Goal: Task Accomplishment & Management: Manage account settings

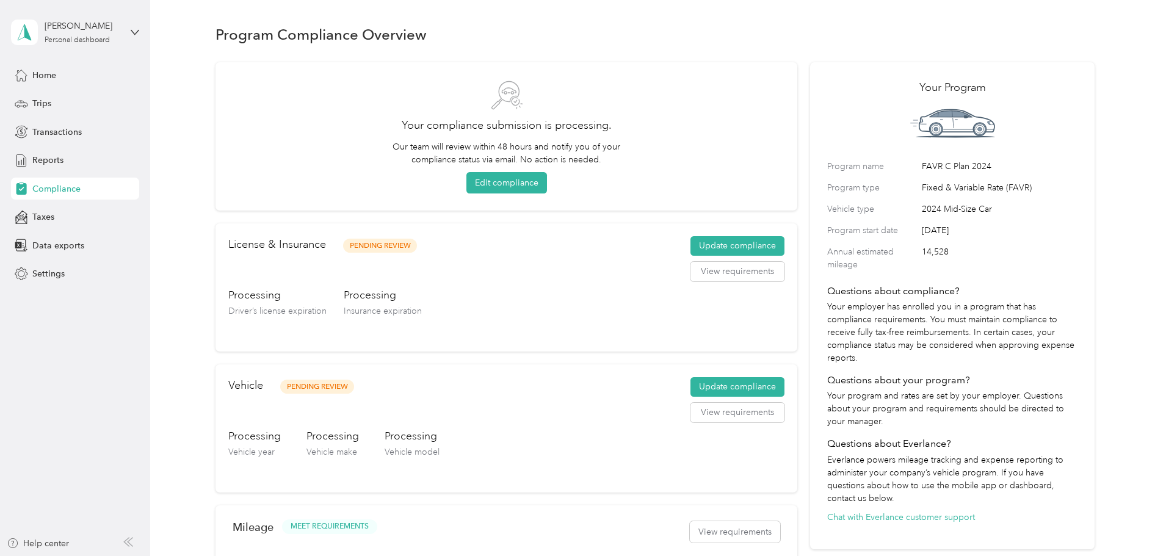
scroll to position [15, 0]
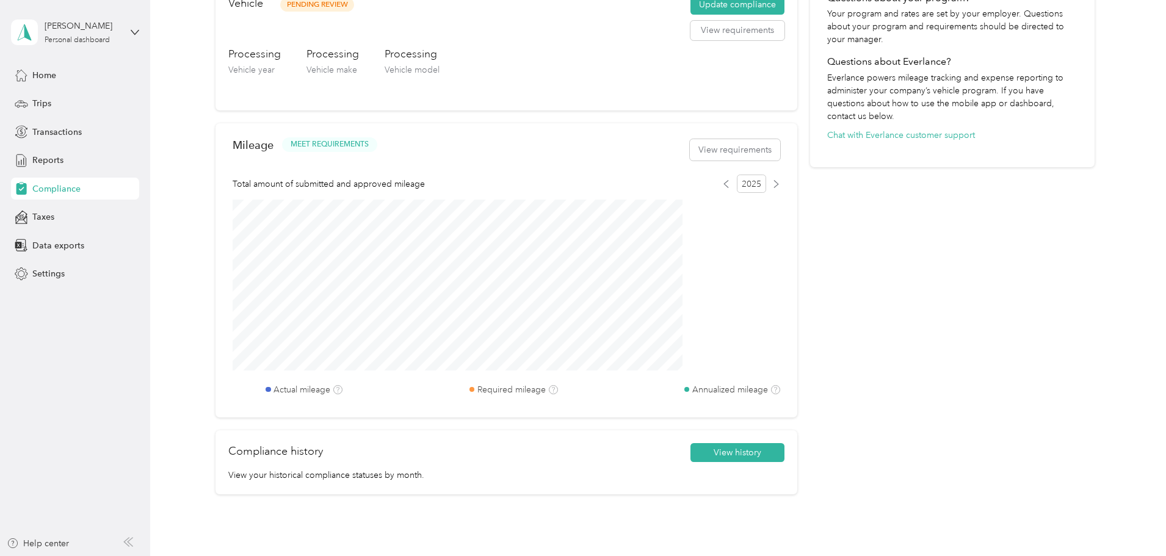
scroll to position [463, 0]
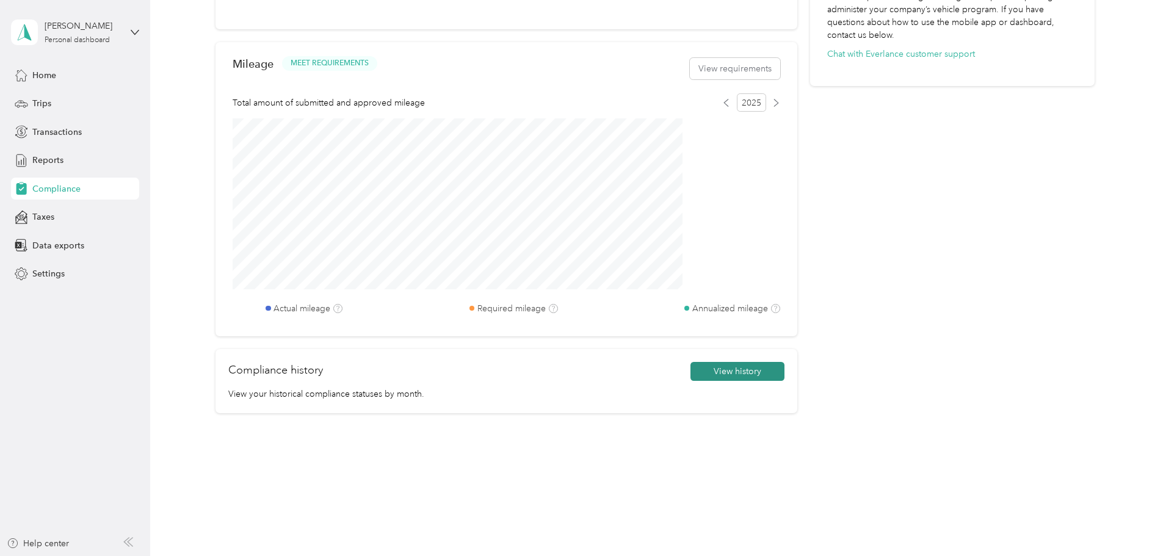
click at [697, 374] on button "View history" at bounding box center [738, 372] width 94 height 20
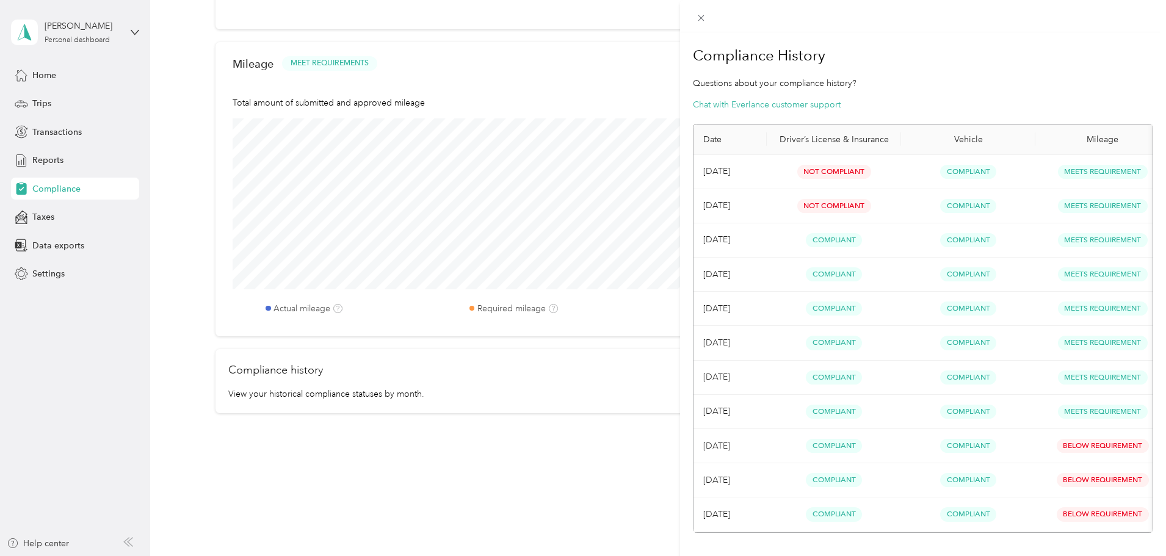
click at [646, 372] on div "Compliance History Questions about your compliance history? Chat with Everlance…" at bounding box center [583, 278] width 1166 height 556
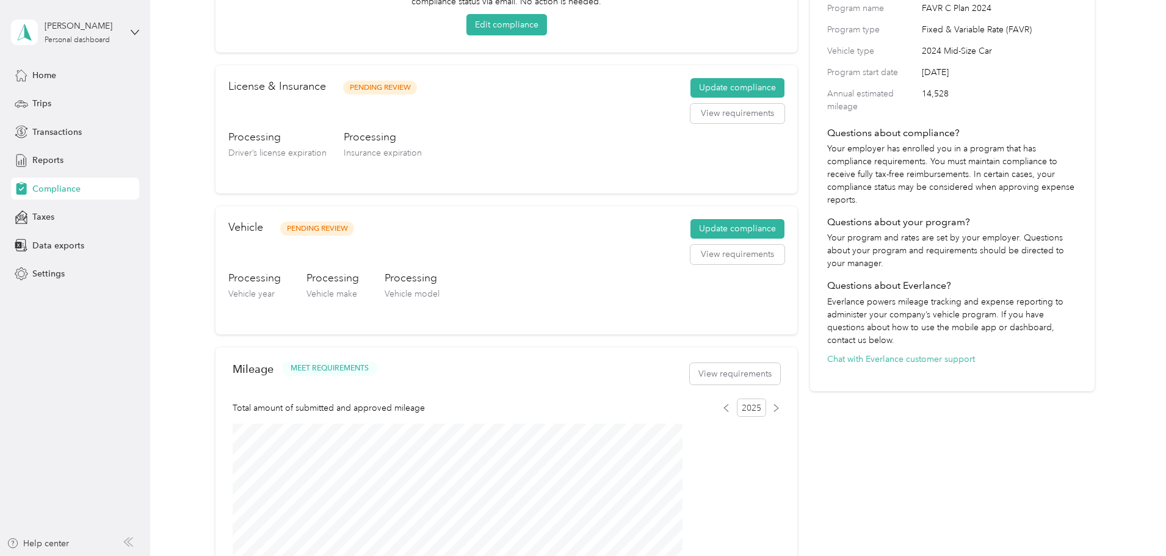
scroll to position [0, 0]
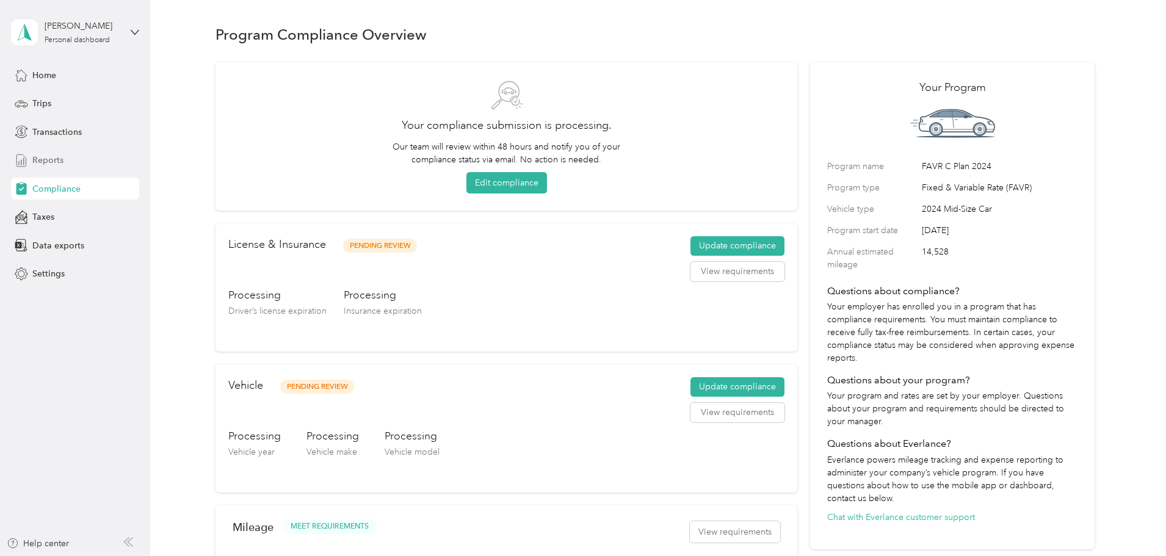
click at [57, 160] on span "Reports" at bounding box center [47, 160] width 31 height 13
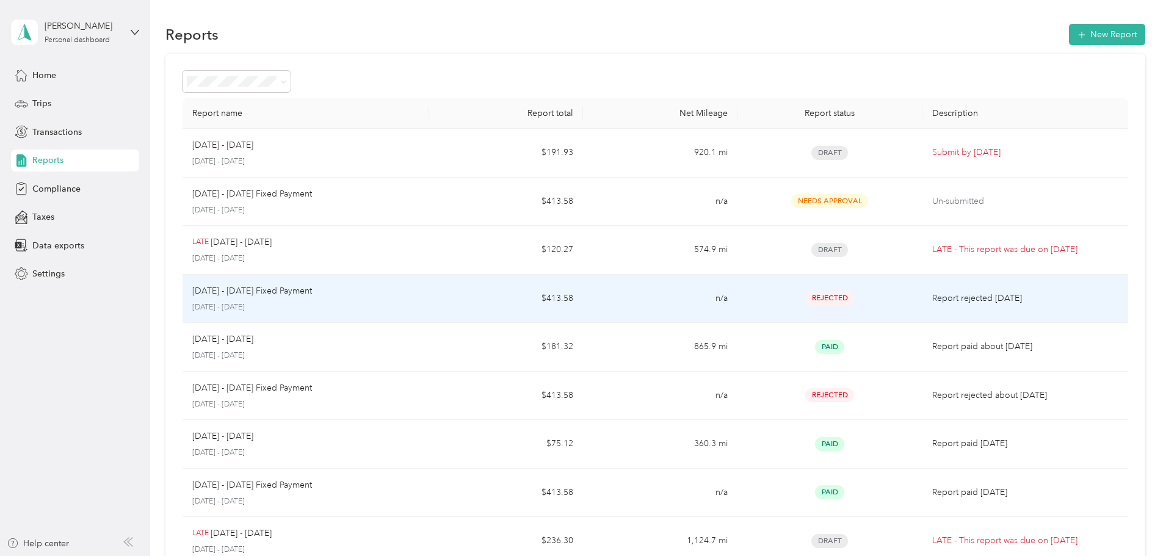
click at [312, 286] on p "[DATE] - [DATE] Fixed Payment" at bounding box center [252, 291] width 120 height 13
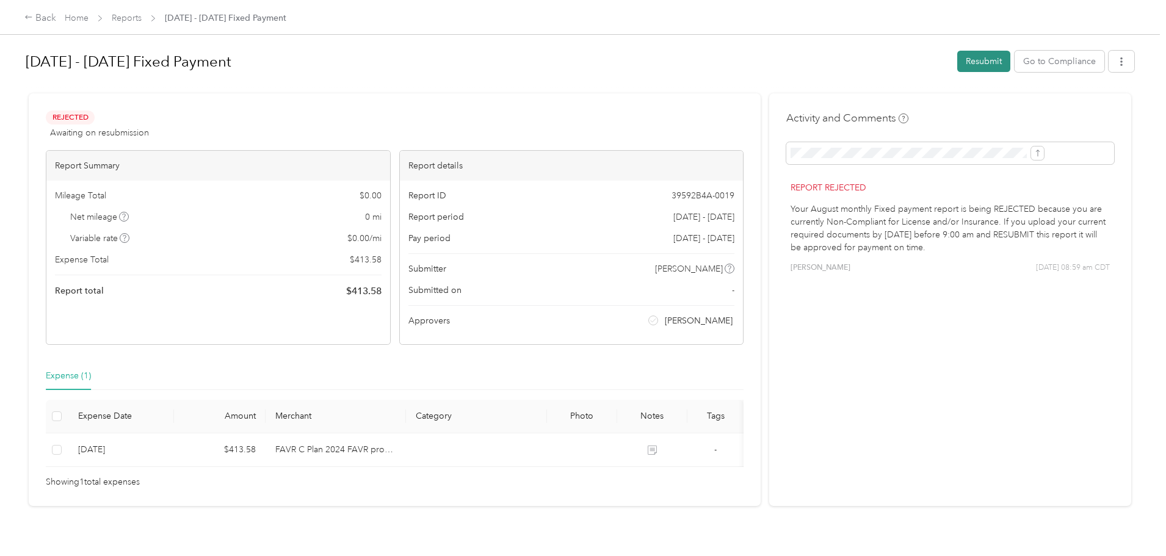
click at [957, 65] on button "Resubmit" at bounding box center [983, 61] width 53 height 21
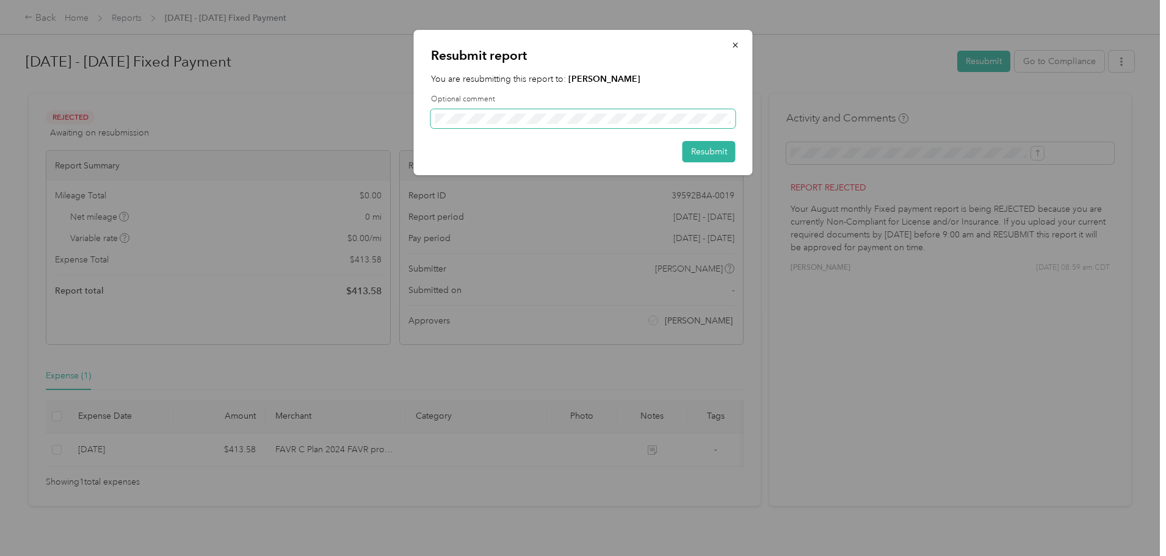
click at [598, 125] on span at bounding box center [583, 119] width 305 height 20
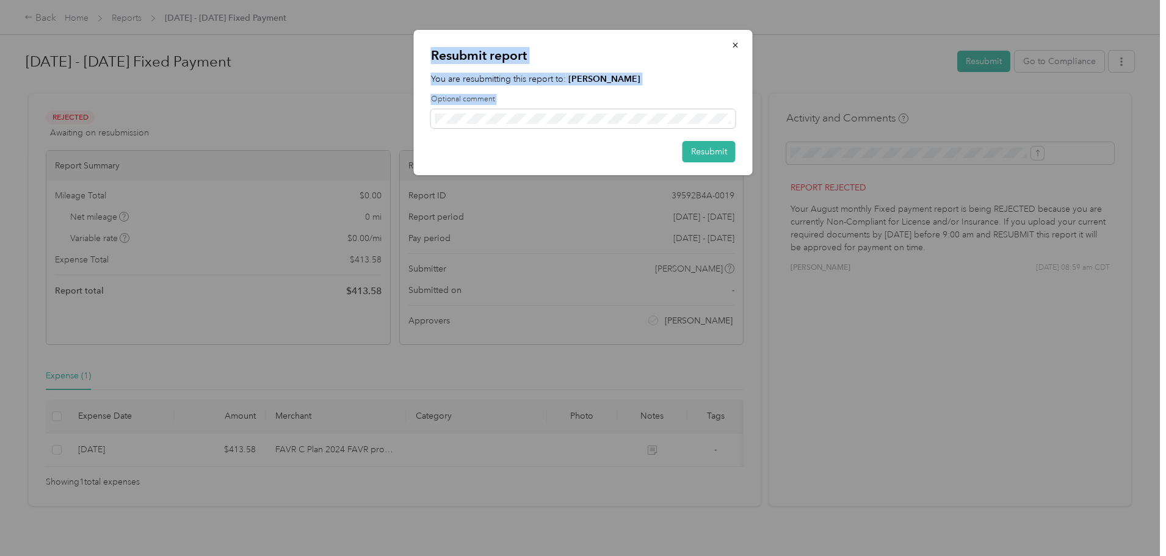
drag, startPoint x: 587, startPoint y: 108, endPoint x: 345, endPoint y: 123, distance: 242.9
click at [346, 556] on div "Resubmit report You are resubmitting this report to: Lana Storto Optional comme…" at bounding box center [580, 556] width 1160 height 0
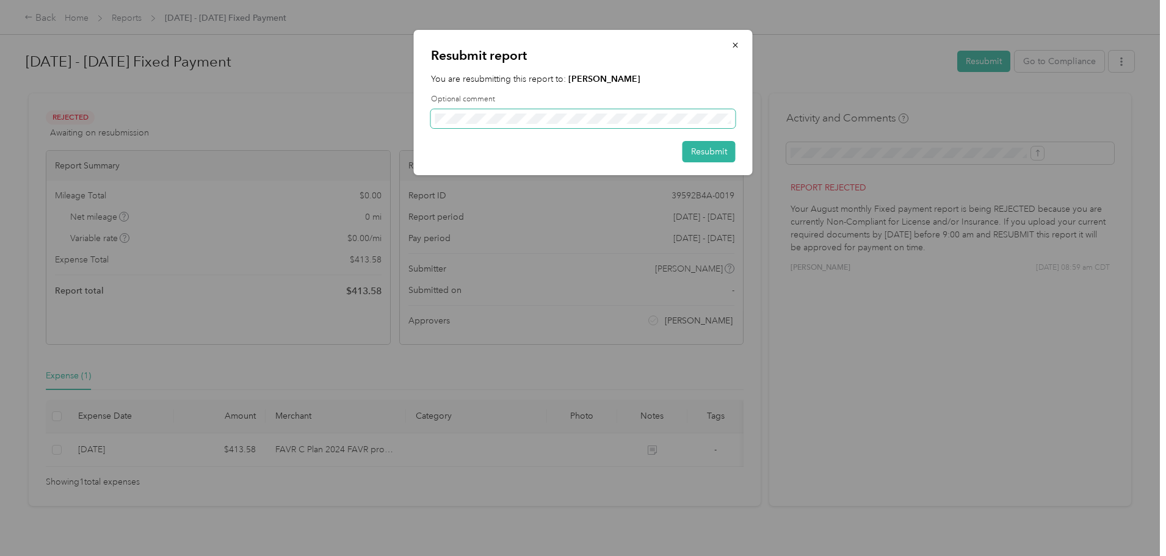
click at [307, 556] on div "Resubmit report You are resubmitting this report to: Lana Storto Optional comme…" at bounding box center [580, 556] width 1160 height 0
click at [691, 156] on button "Resubmit" at bounding box center [709, 151] width 53 height 21
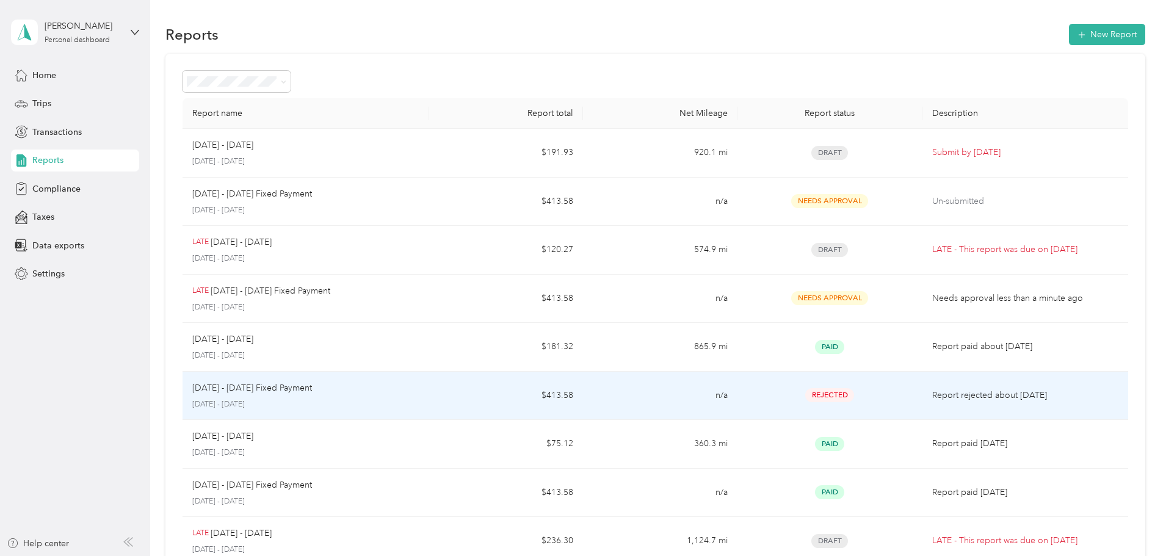
click at [354, 398] on div "Jul 1 - 31, 2025 Fixed Payment July 1 - 31, 2025" at bounding box center [305, 396] width 227 height 29
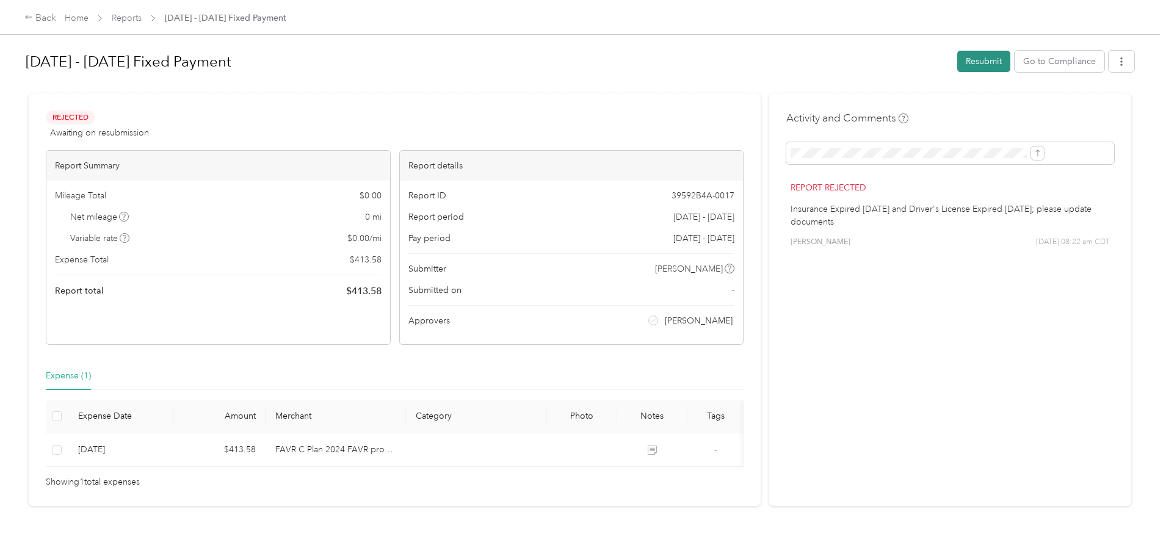
click at [957, 68] on button "Resubmit" at bounding box center [983, 61] width 53 height 21
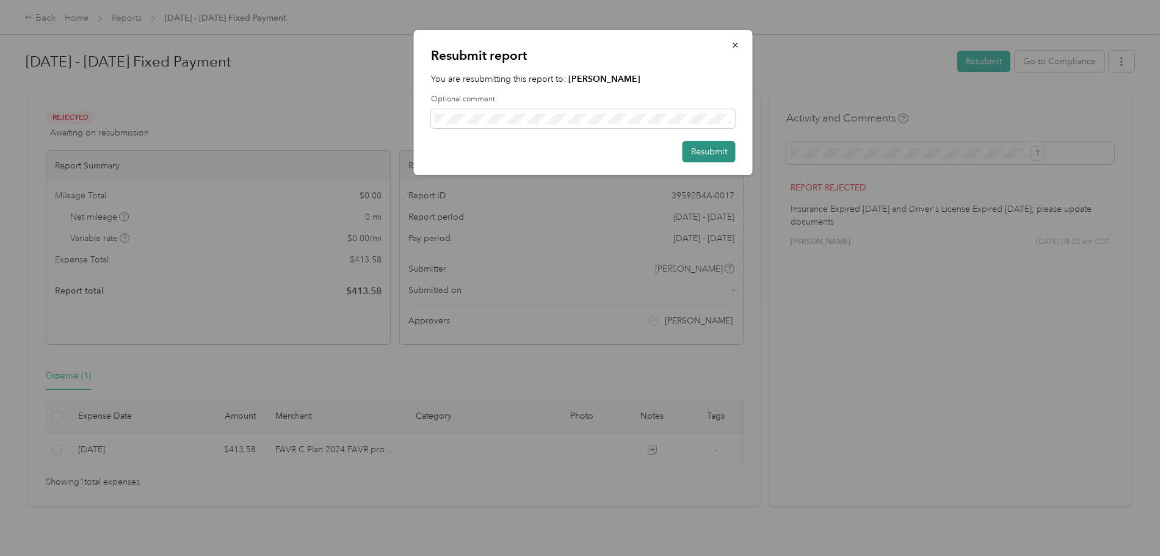
click at [710, 148] on button "Resubmit" at bounding box center [709, 151] width 53 height 21
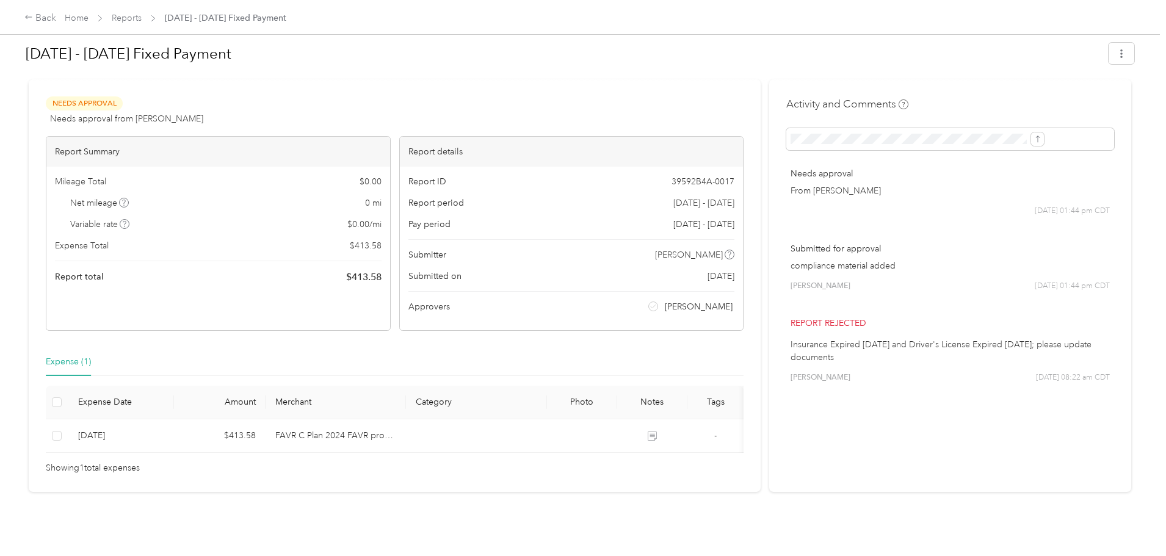
scroll to position [32, 0]
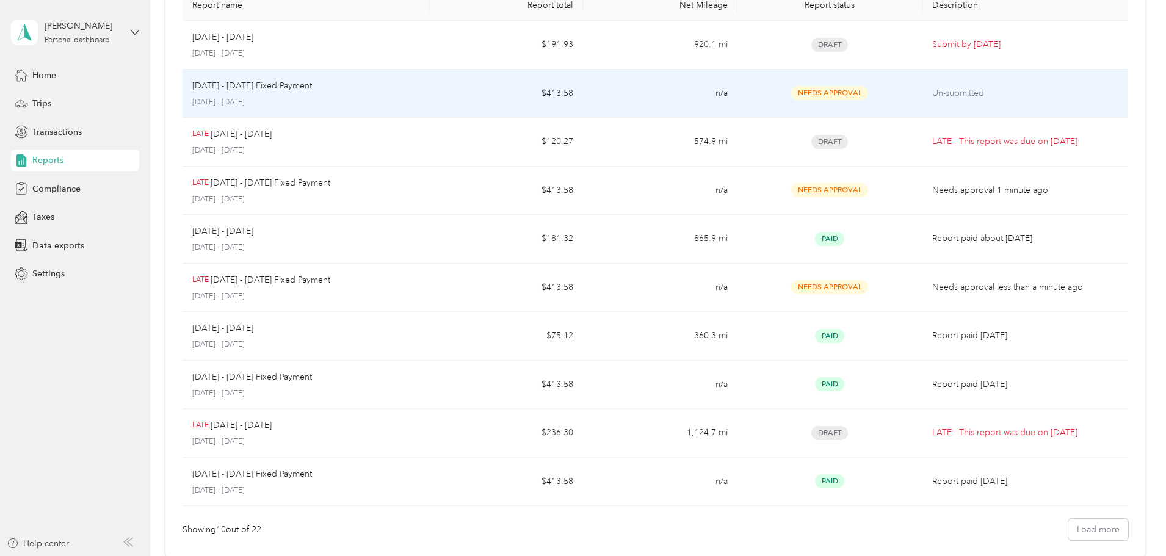
scroll to position [183, 0]
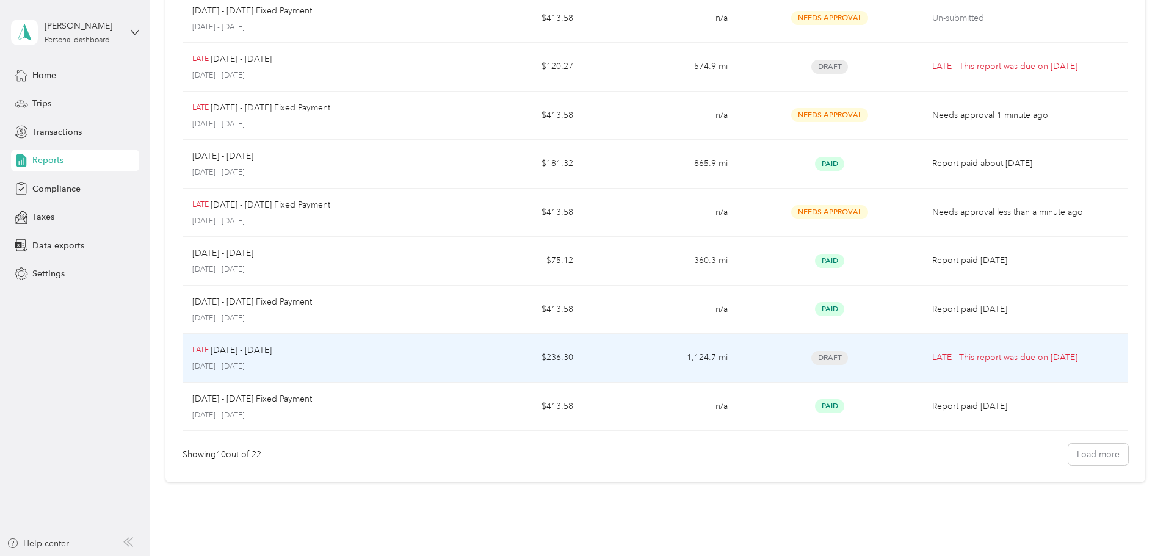
click at [366, 347] on div "LATE [DATE] - [DATE]" at bounding box center [305, 350] width 227 height 13
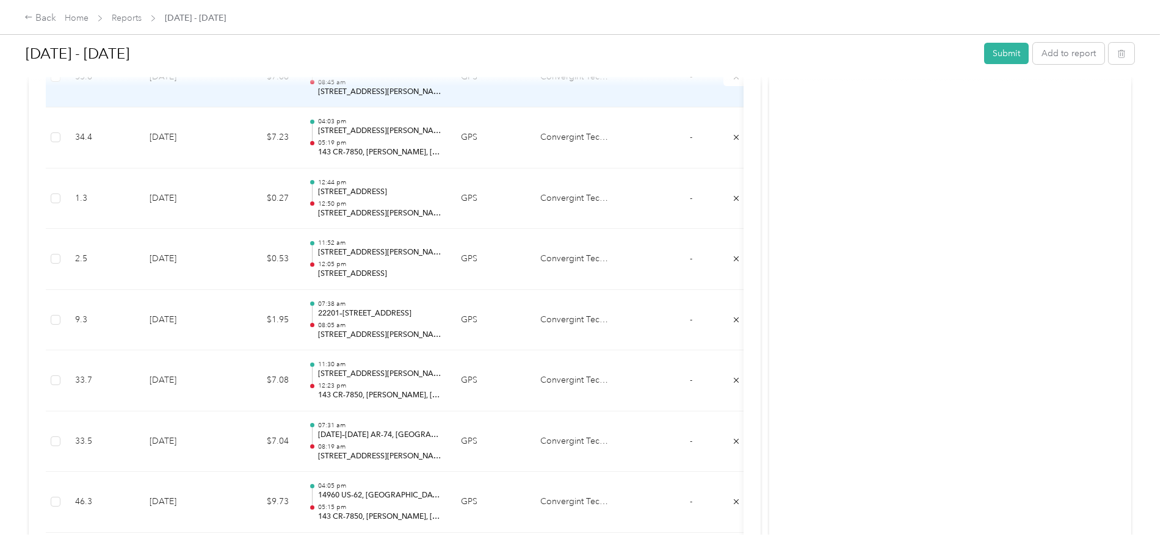
scroll to position [2504, 0]
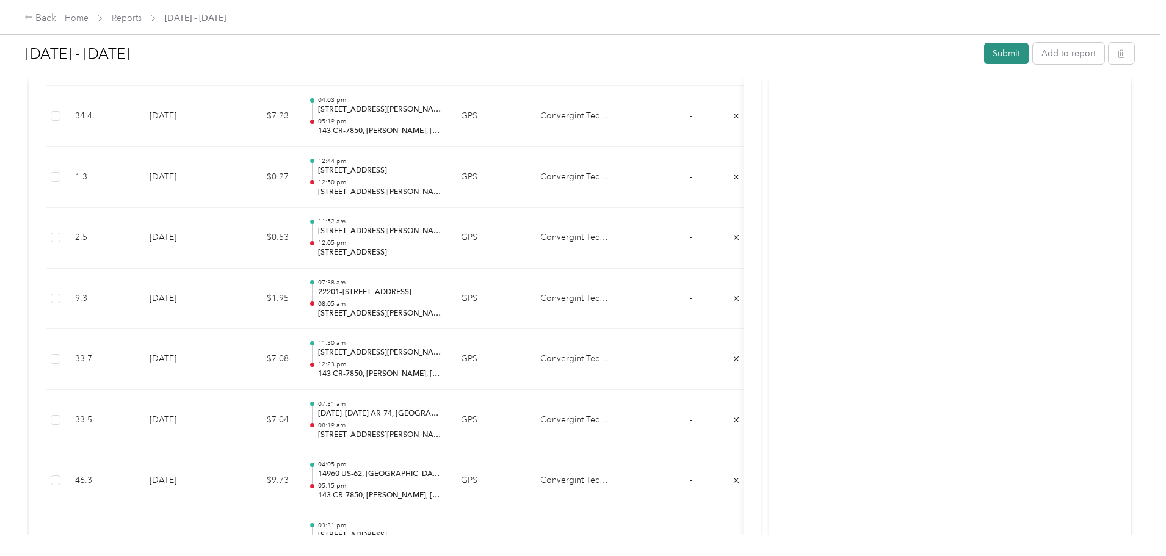
click at [984, 51] on button "Submit" at bounding box center [1006, 53] width 45 height 21
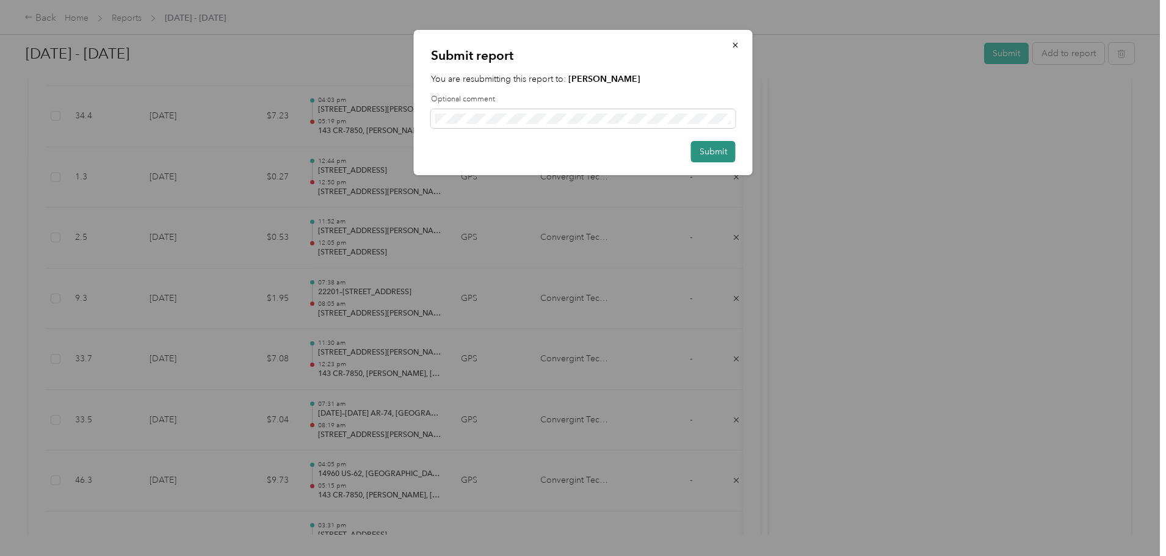
click at [710, 154] on button "Submit" at bounding box center [713, 151] width 45 height 21
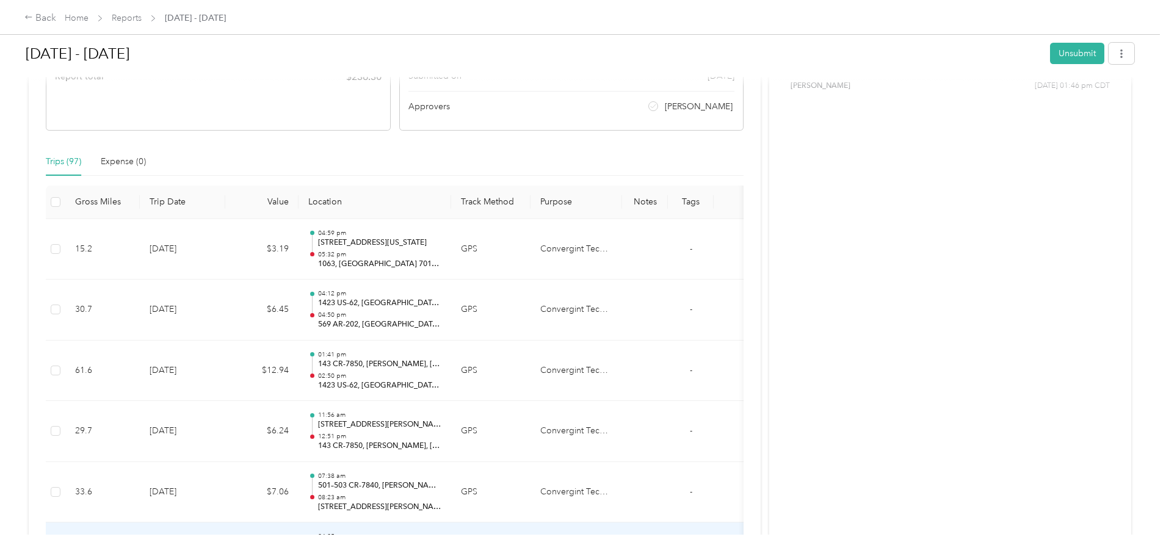
scroll to position [0, 0]
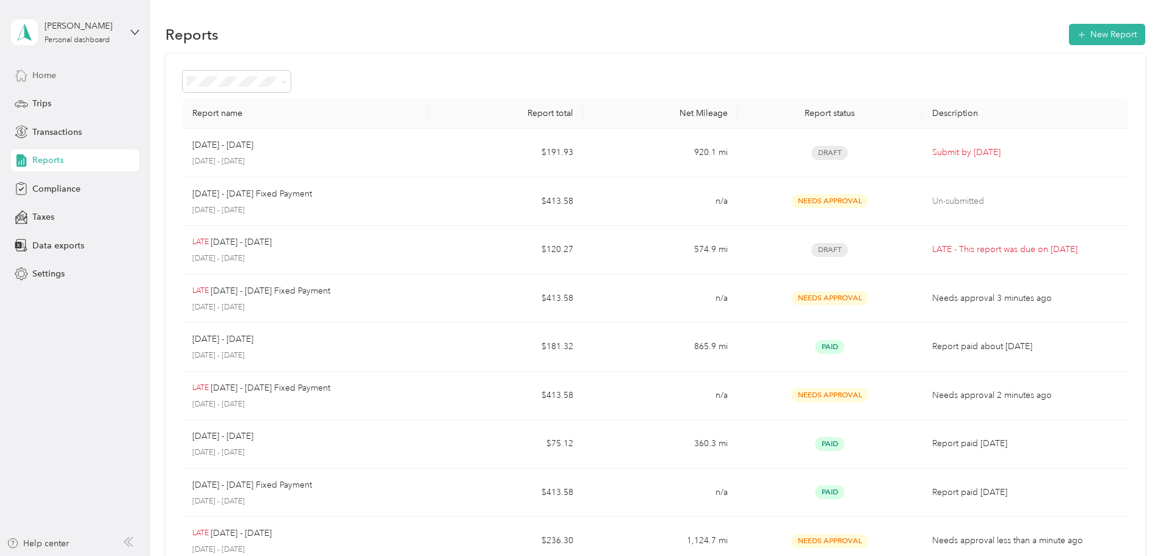
click at [40, 81] on span "Home" at bounding box center [44, 75] width 24 height 13
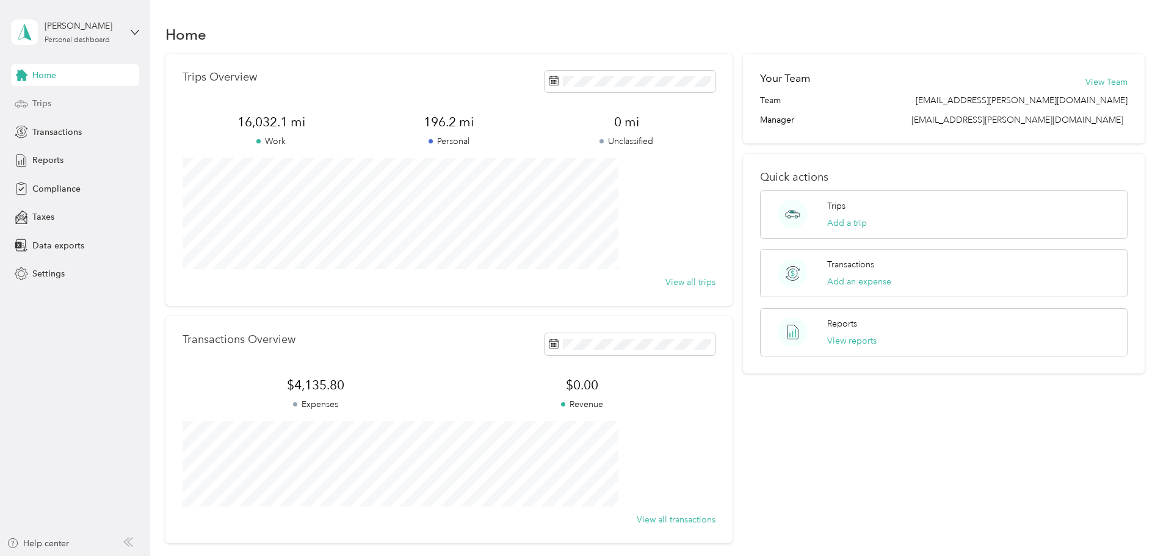
click at [56, 106] on div "Trips" at bounding box center [75, 104] width 128 height 22
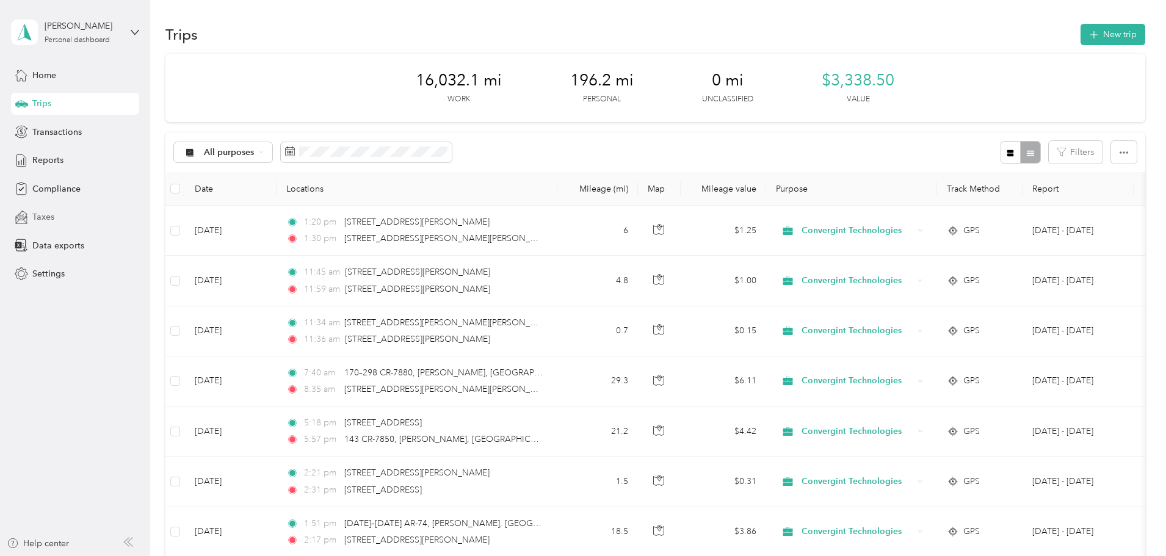
click at [60, 219] on div "Taxes" at bounding box center [75, 217] width 128 height 22
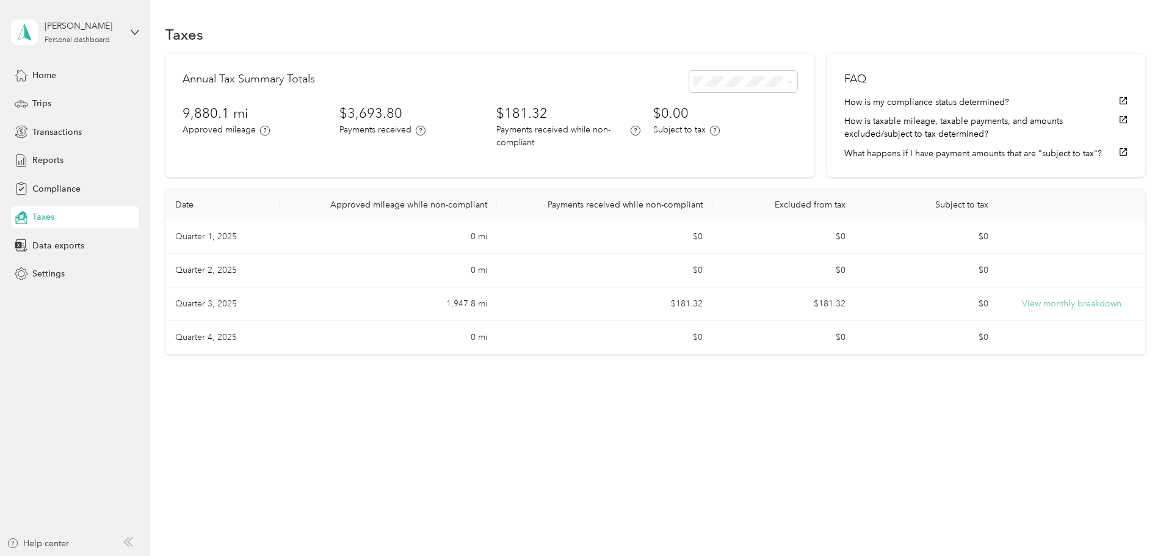
click at [1022, 311] on button "View monthly breakdown" at bounding box center [1072, 303] width 100 height 13
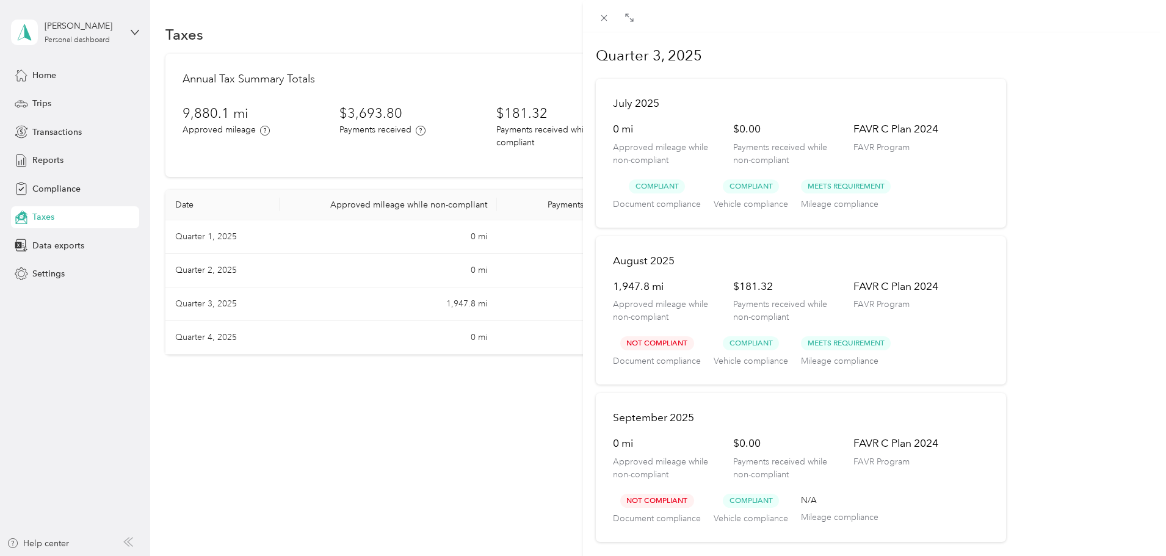
scroll to position [5, 0]
click at [380, 490] on div "Quarter 3, 2025 July 2025 0 mi Approved mileage while non-compliant $0.00 Payme…" at bounding box center [583, 278] width 1166 height 556
